Goal: Navigation & Orientation: Find specific page/section

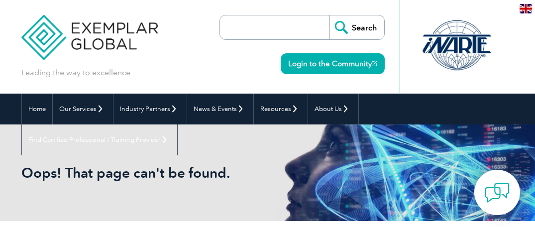
scroll to position [43, 0]
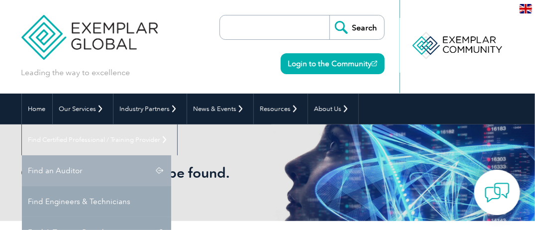
scroll to position [59, 0]
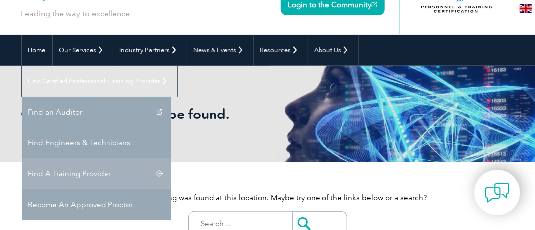
click at [171, 158] on link "Find A Training Provider" at bounding box center [96, 173] width 149 height 31
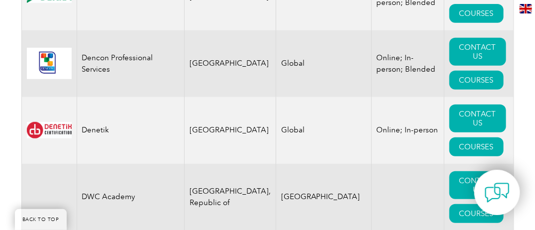
scroll to position [5145, 0]
